Goal: Task Accomplishment & Management: Manage account settings

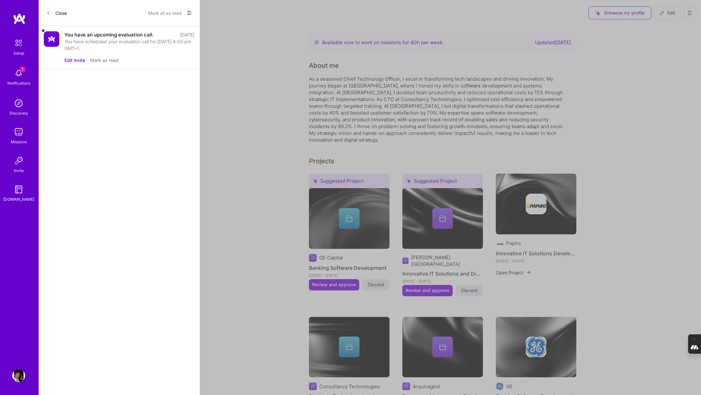
click at [76, 60] on button "Edit invite" at bounding box center [74, 60] width 21 height 7
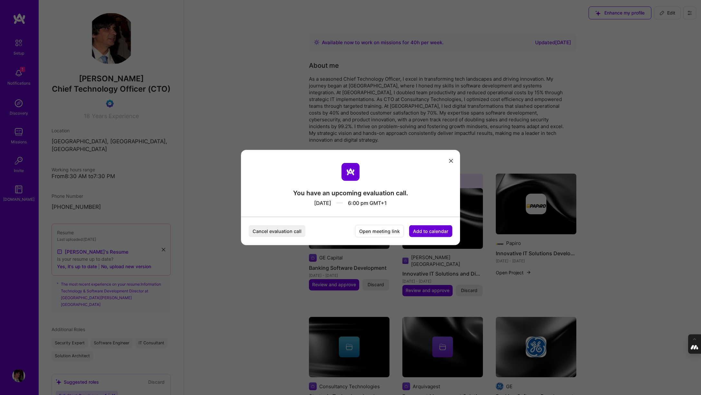
click at [444, 229] on button "Add to calendar" at bounding box center [430, 231] width 43 height 12
click at [415, 186] on div "Google Calendar" at bounding box center [424, 182] width 54 height 13
click at [453, 160] on icon "modal" at bounding box center [451, 161] width 4 height 4
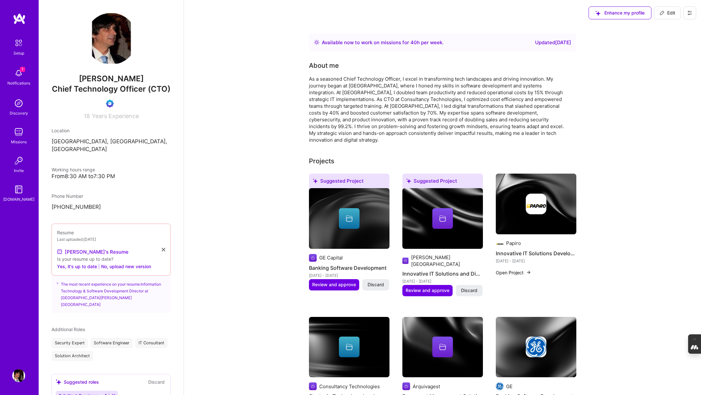
click at [693, 11] on button at bounding box center [690, 12] width 13 height 13
click at [667, 64] on button "Log Out" at bounding box center [672, 60] width 48 height 16
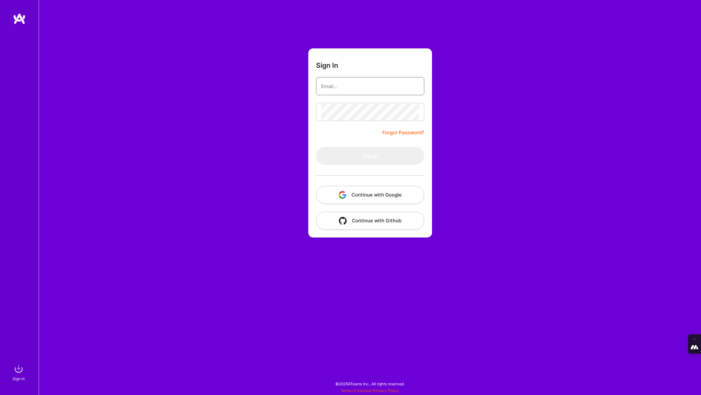
click at [354, 81] on input "email" at bounding box center [370, 86] width 98 height 16
type input "tanya@a.team"
click at [361, 198] on button "Continue with Google" at bounding box center [370, 195] width 108 height 18
